Goal: Task Accomplishment & Management: Complete application form

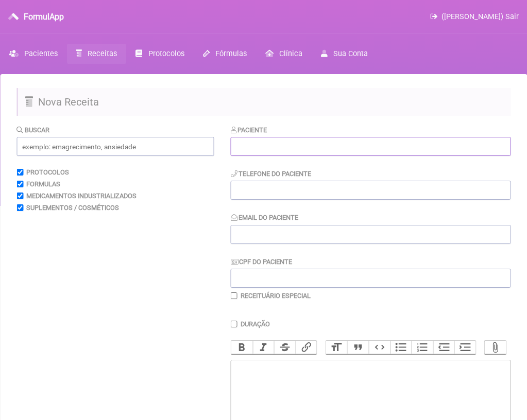
click at [338, 150] on input "text" at bounding box center [371, 146] width 280 height 19
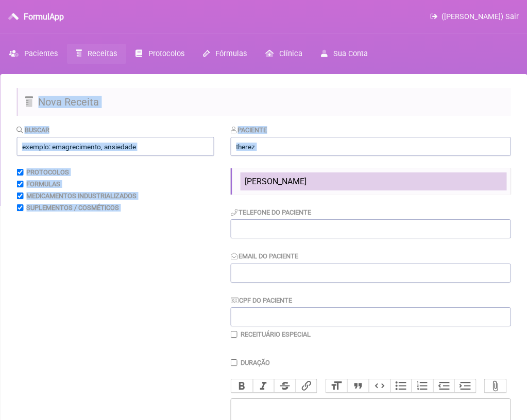
click at [325, 173] on ul "[PERSON_NAME]" at bounding box center [371, 181] width 280 height 26
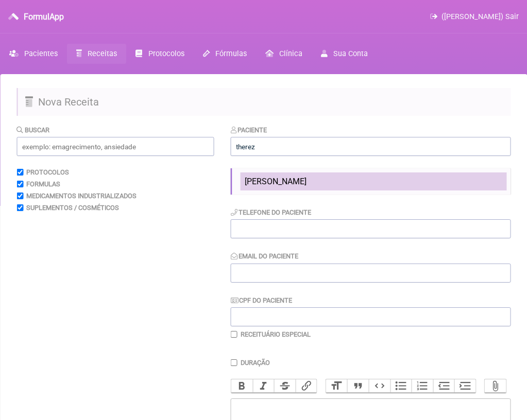
click at [325, 176] on li "[PERSON_NAME]" at bounding box center [374, 182] width 266 height 18
type input "[PERSON_NAME]"
type input "21988253385"
type input "[EMAIL_ADDRESS][DOMAIN_NAME]"
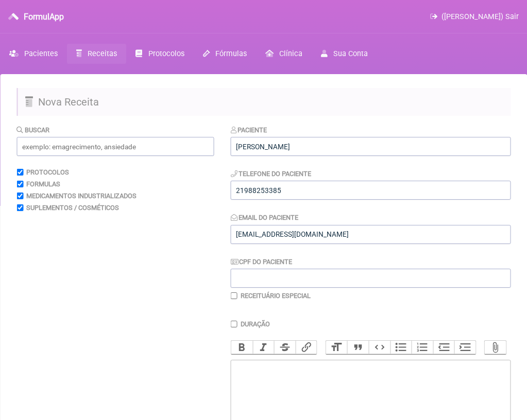
scroll to position [146, 0]
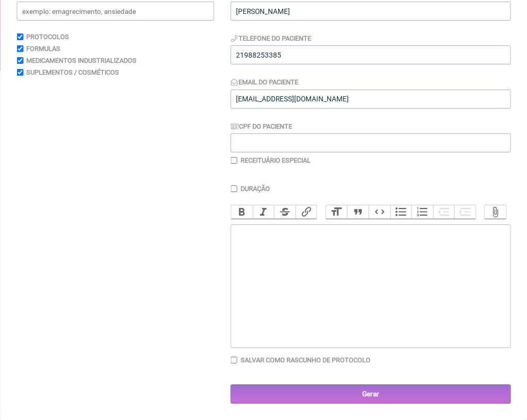
click at [321, 260] on trix-editor at bounding box center [371, 287] width 280 height 124
paste trix-editor "<div>21988253385<br>1)MANIPULADO<br>Bupropiona 75mg<br>Naltrexona 3mg<br>Caps l…"
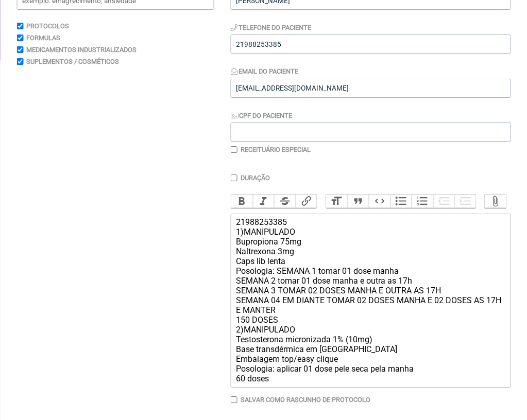
scroll to position [197, 0]
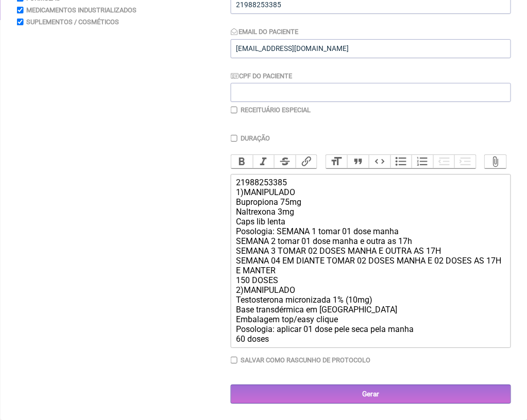
click at [294, 274] on div "21988253385 1)MANIPULADO Bupropiona 75mg Naltrexona 3mg Caps lib lenta Posologi…" at bounding box center [370, 261] width 269 height 166
click at [293, 277] on div "21988253385 1)MANIPULADO Bupropiona 75mg Naltrexona 3mg Caps lib lenta Posologi…" at bounding box center [370, 261] width 269 height 166
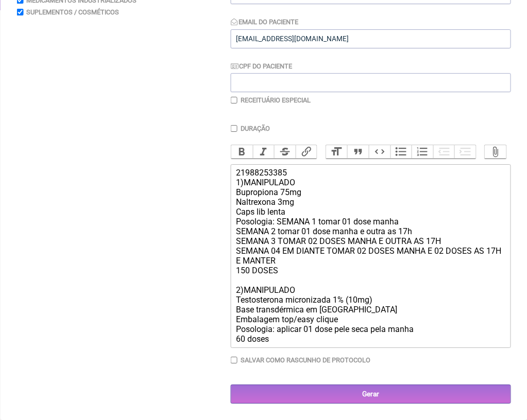
click at [293, 361] on div "Duração Duração de 30 dias Bold Italic Strikethrough Link Heading Quote Code Bu…" at bounding box center [371, 248] width 280 height 247
click at [293, 348] on trix-editor "21988253385 1)MANIPULADO Bupropiona 75mg Naltrexona 3mg Caps lib lenta Posologi…" at bounding box center [371, 256] width 280 height 184
click at [392, 312] on div "21988253385 1)MANIPULADO Bupropiona 75mg Naltrexona 3mg Caps lib lenta Posologi…" at bounding box center [370, 256] width 269 height 176
click at [339, 309] on div "21988253385 1)MANIPULADO Bupropiona 75mg Naltrexona 3mg Caps lib lenta Posologi…" at bounding box center [370, 256] width 269 height 176
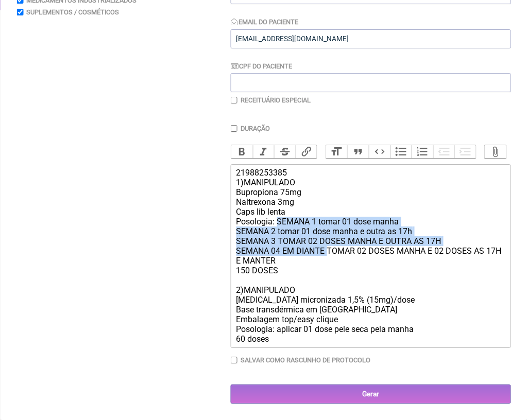
drag, startPoint x: 278, startPoint y: 231, endPoint x: 331, endPoint y: 260, distance: 60.1
click at [331, 260] on div "21988253385 1)MANIPULADO Bupropiona 75mg Naltrexona 3mg Caps lib lenta Posologi…" at bounding box center [370, 256] width 269 height 176
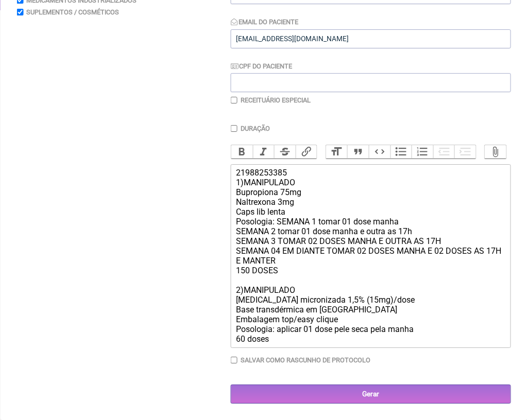
scroll to position [167, 0]
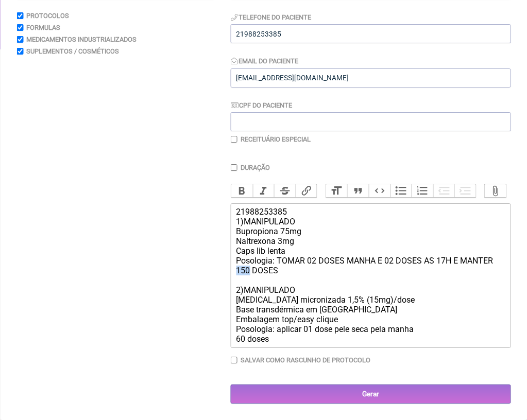
drag, startPoint x: 247, startPoint y: 272, endPoint x: 233, endPoint y: 272, distance: 13.4
click at [233, 272] on trix-editor "21988253385 1)MANIPULADO Bupropiona 75mg Naltrexona 3mg Caps lib lenta Posologi…" at bounding box center [371, 275] width 280 height 145
type trix-editor "<div>21988253385<br>1)MANIPULADO<br>Bupropiona 75mg<br>Naltrexona 3mg<br>Caps l…"
click at [285, 135] on label "Receituário Especial" at bounding box center [276, 139] width 70 height 8
checkbox input "true"
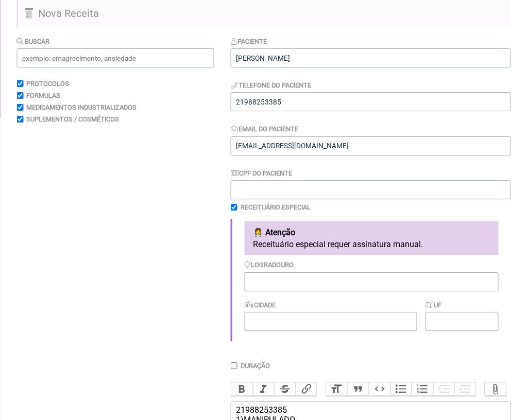
scroll to position [300, 0]
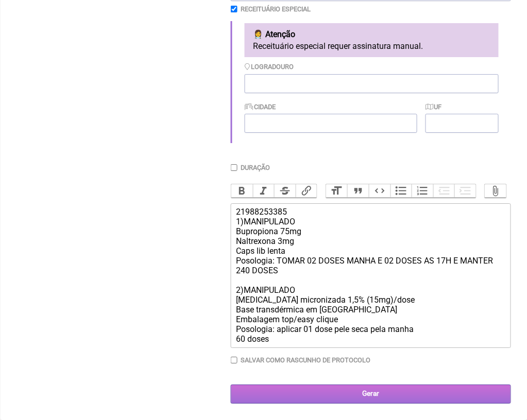
click at [313, 386] on input "Gerar" at bounding box center [371, 394] width 280 height 19
